Goal: Information Seeking & Learning: Find specific fact

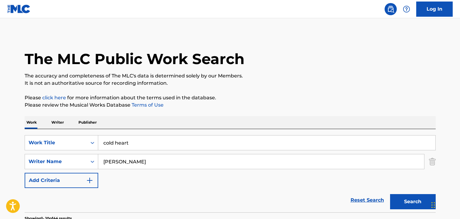
click at [115, 146] on input "cold heart" at bounding box center [266, 143] width 337 height 15
click at [112, 145] on input "cold heart" at bounding box center [266, 143] width 337 height 15
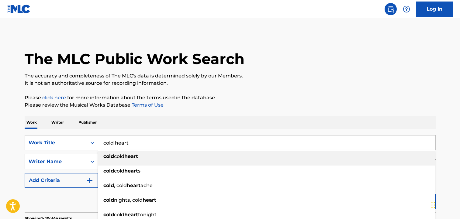
click at [138, 146] on input "cold heart" at bounding box center [266, 143] width 337 height 15
type input "c"
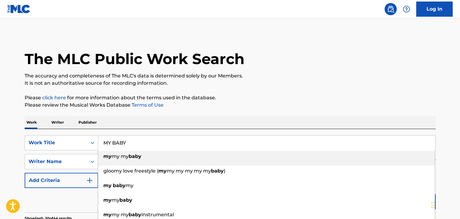
type input "MY BABY"
click at [278, 81] on p "It is not an authoritative source for recording information." at bounding box center [230, 83] width 411 height 7
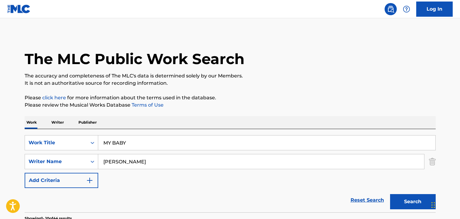
click at [423, 198] on button "Search" at bounding box center [413, 201] width 46 height 15
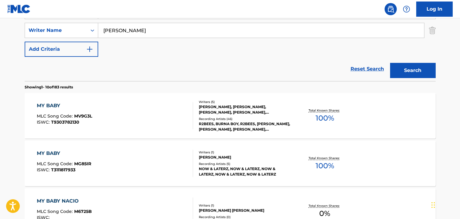
scroll to position [122, 0]
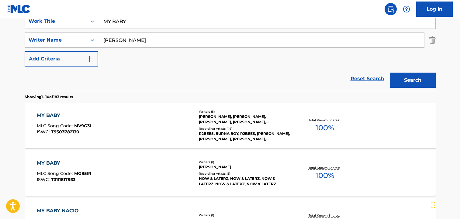
click at [264, 120] on div "[PERSON_NAME], [PERSON_NAME], [PERSON_NAME], [PERSON_NAME], [PERSON_NAME]" at bounding box center [245, 119] width 92 height 11
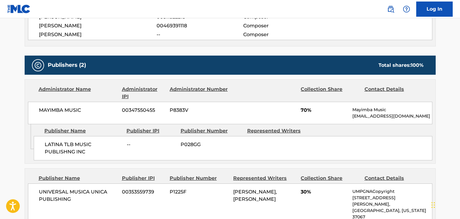
scroll to position [257, 0]
